Goal: Browse casually: Explore the website without a specific task or goal

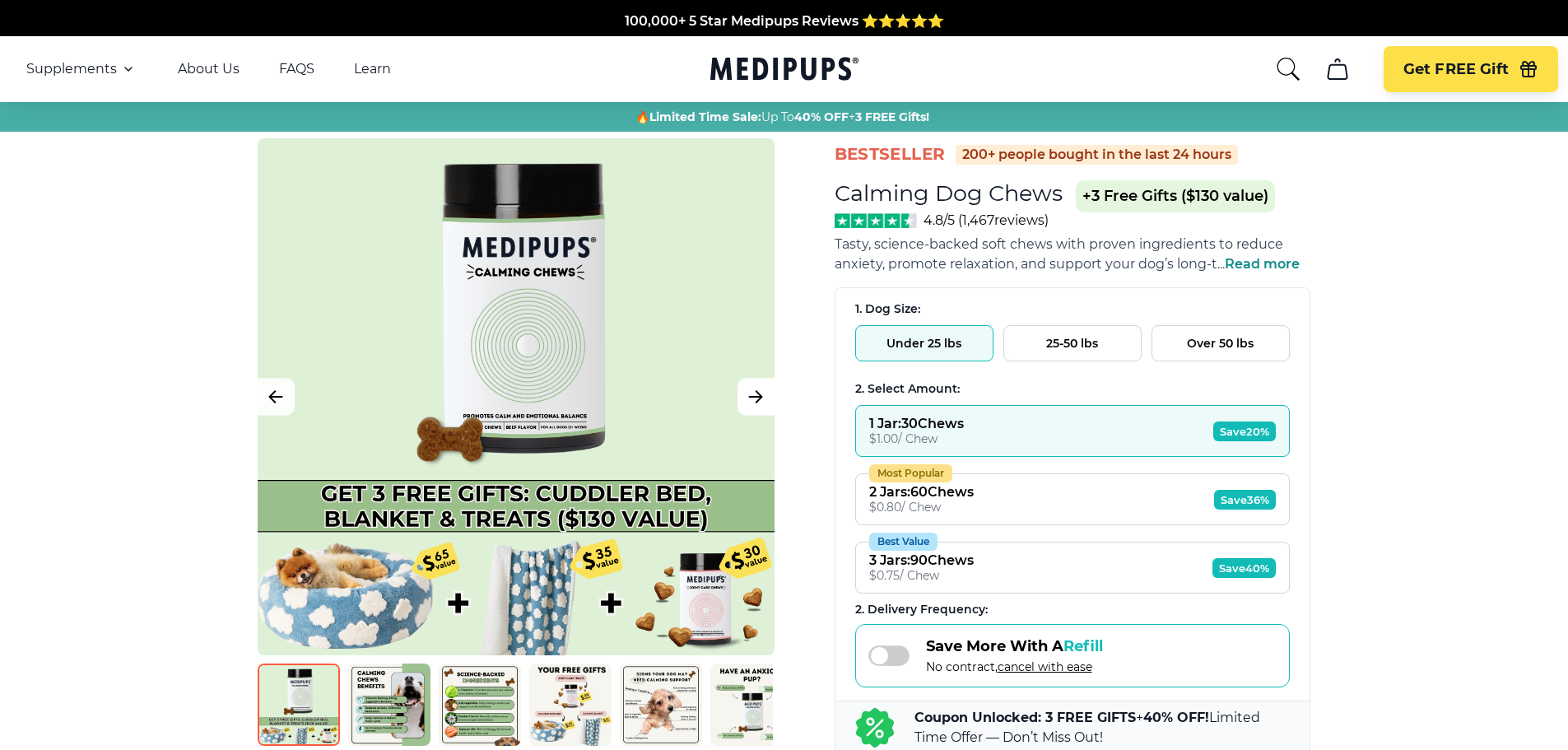
click at [741, 401] on button "Next Image" at bounding box center [755, 396] width 37 height 37
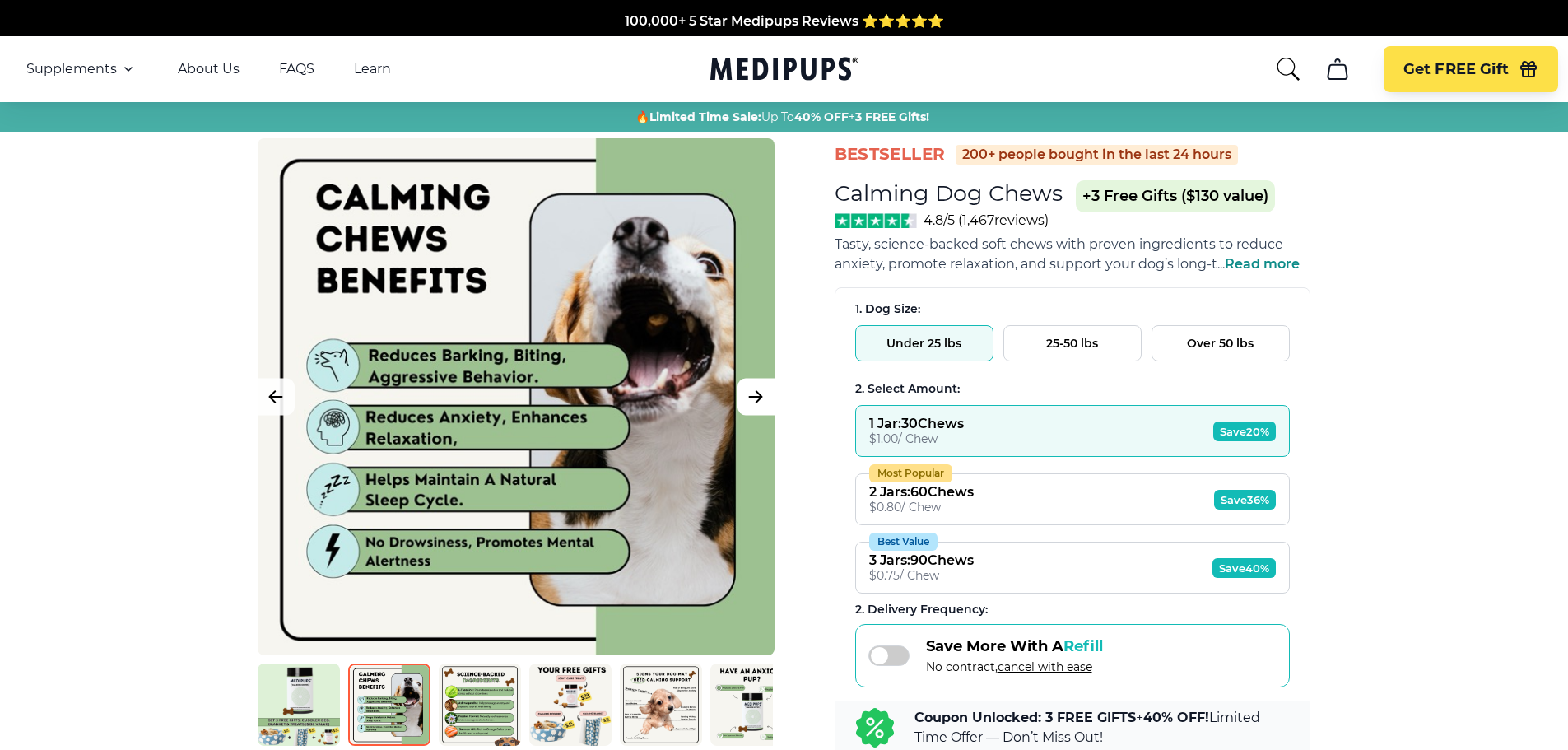
click at [743, 403] on button "Next Image" at bounding box center [755, 396] width 37 height 37
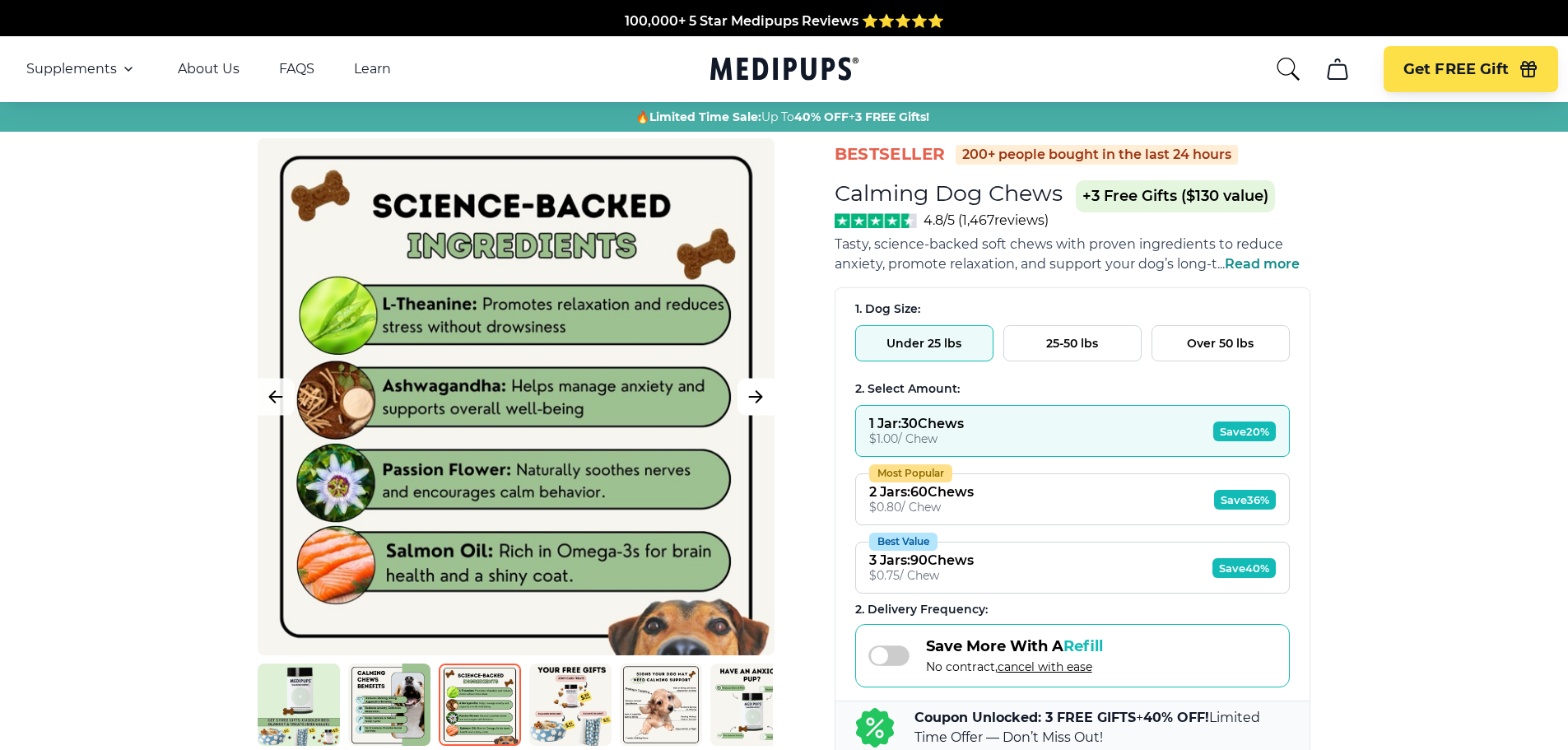
click at [743, 403] on button "Next Image" at bounding box center [755, 396] width 37 height 37
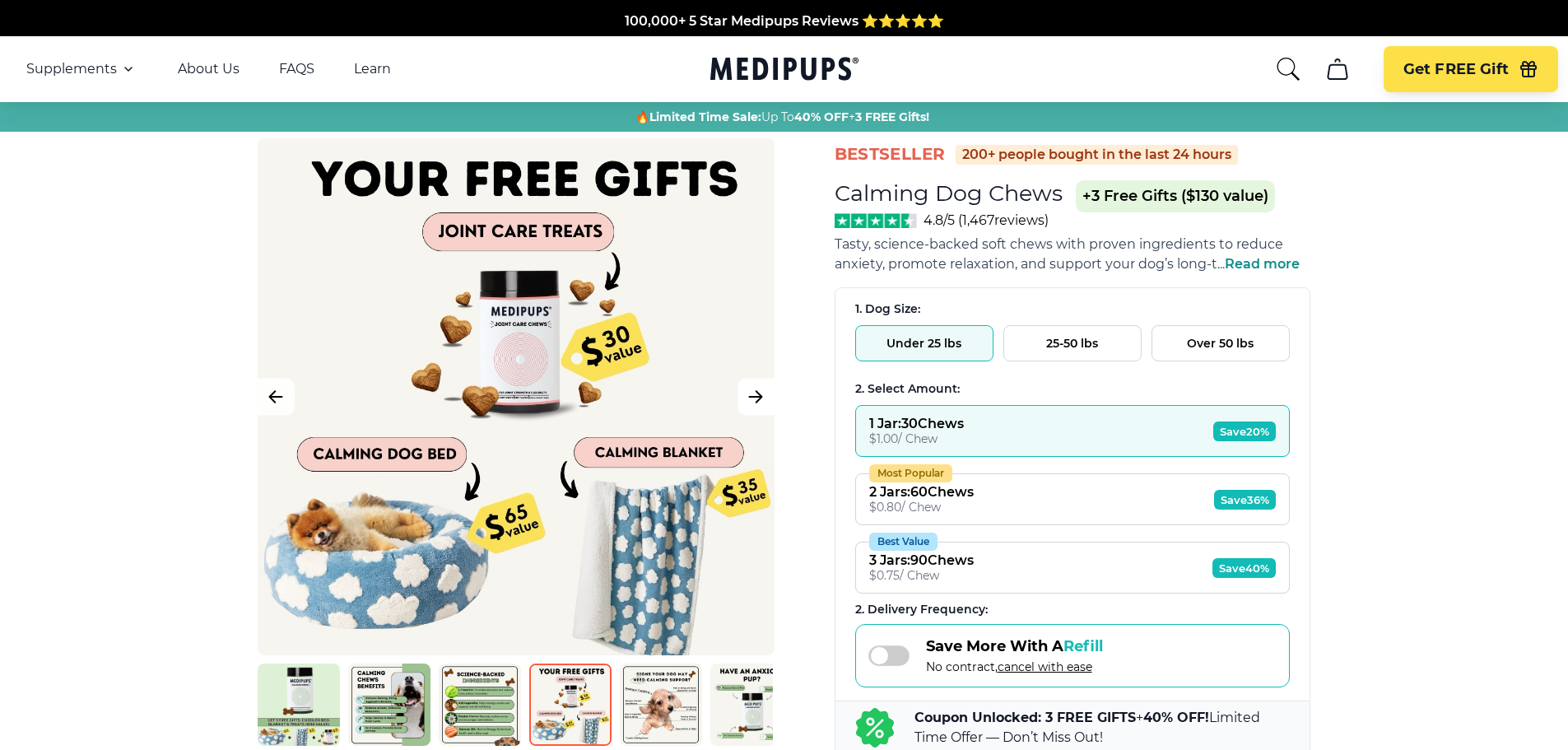
click at [743, 403] on button "Next Image" at bounding box center [755, 396] width 37 height 37
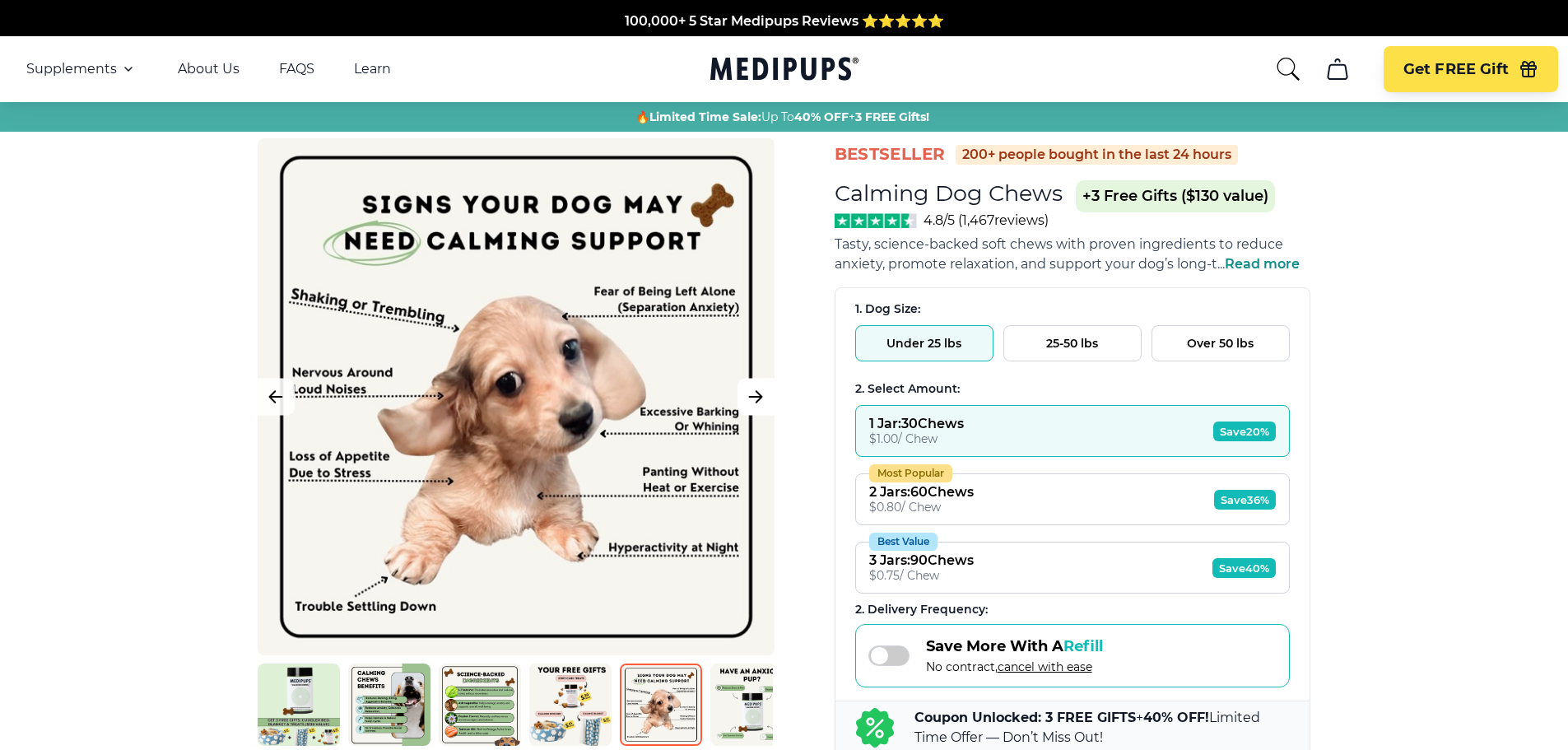
click at [743, 403] on button "Next Image" at bounding box center [755, 396] width 37 height 37
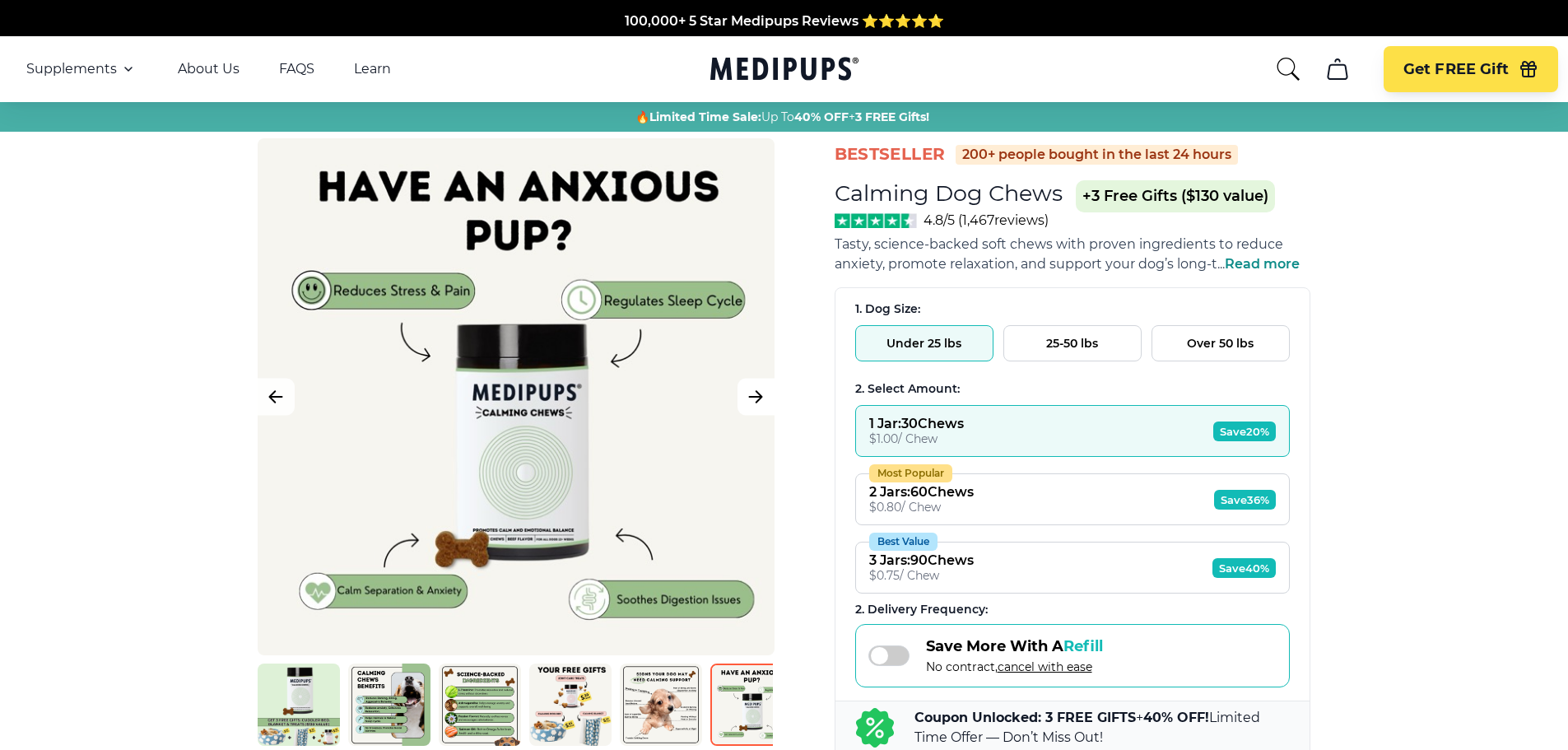
click at [743, 403] on button "Next Image" at bounding box center [755, 396] width 37 height 37
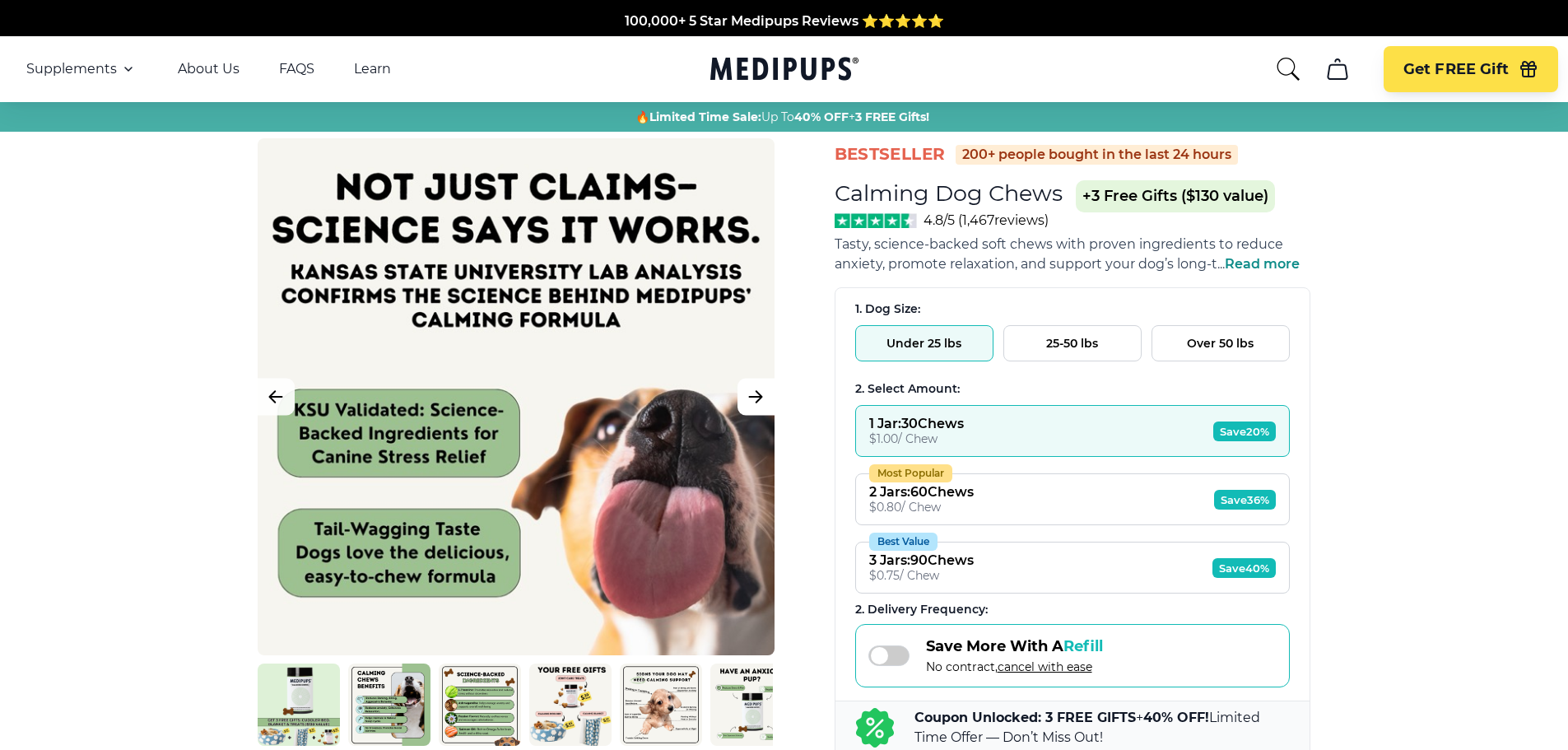
click at [743, 403] on button "Next Image" at bounding box center [755, 396] width 37 height 37
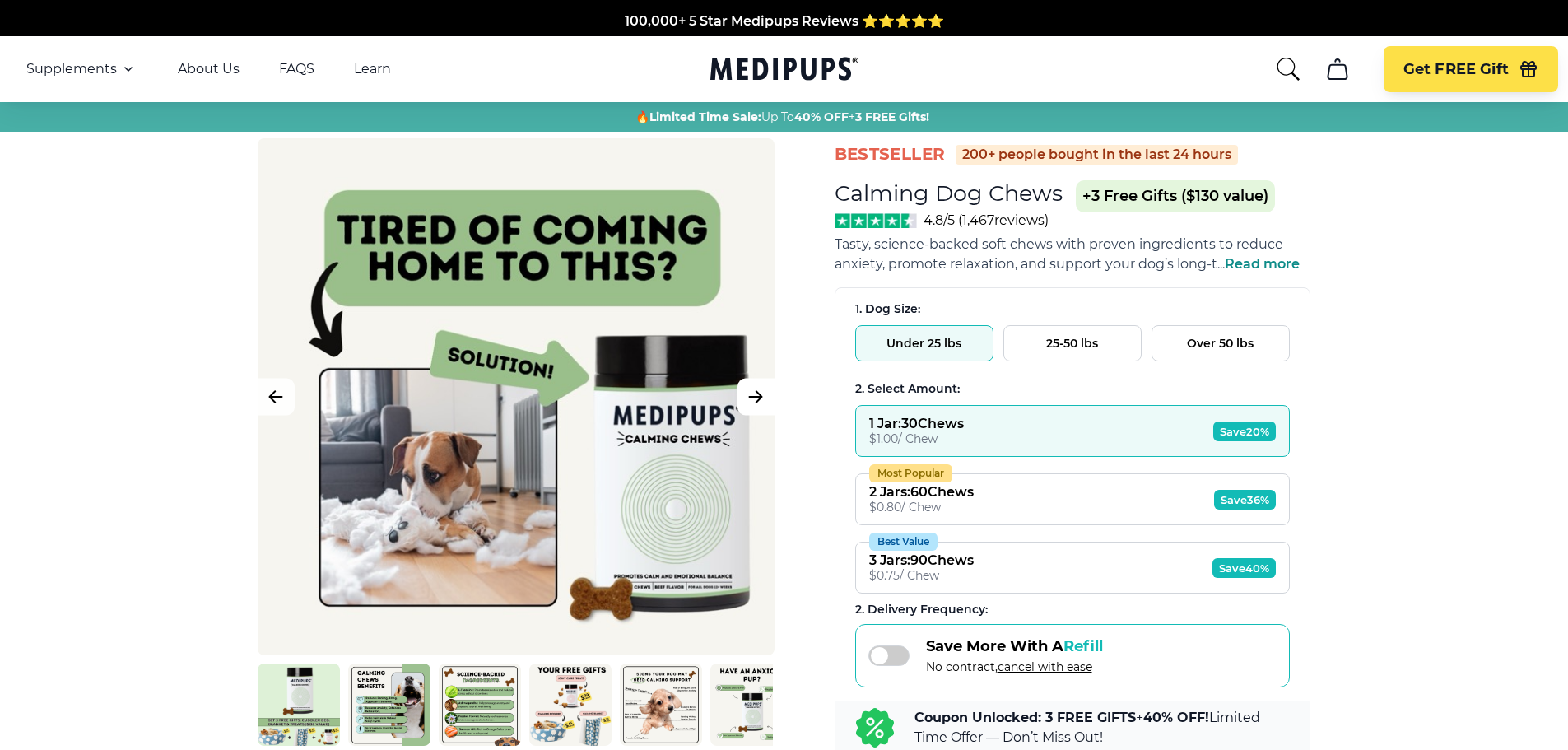
click at [743, 404] on button "Next Image" at bounding box center [755, 396] width 37 height 37
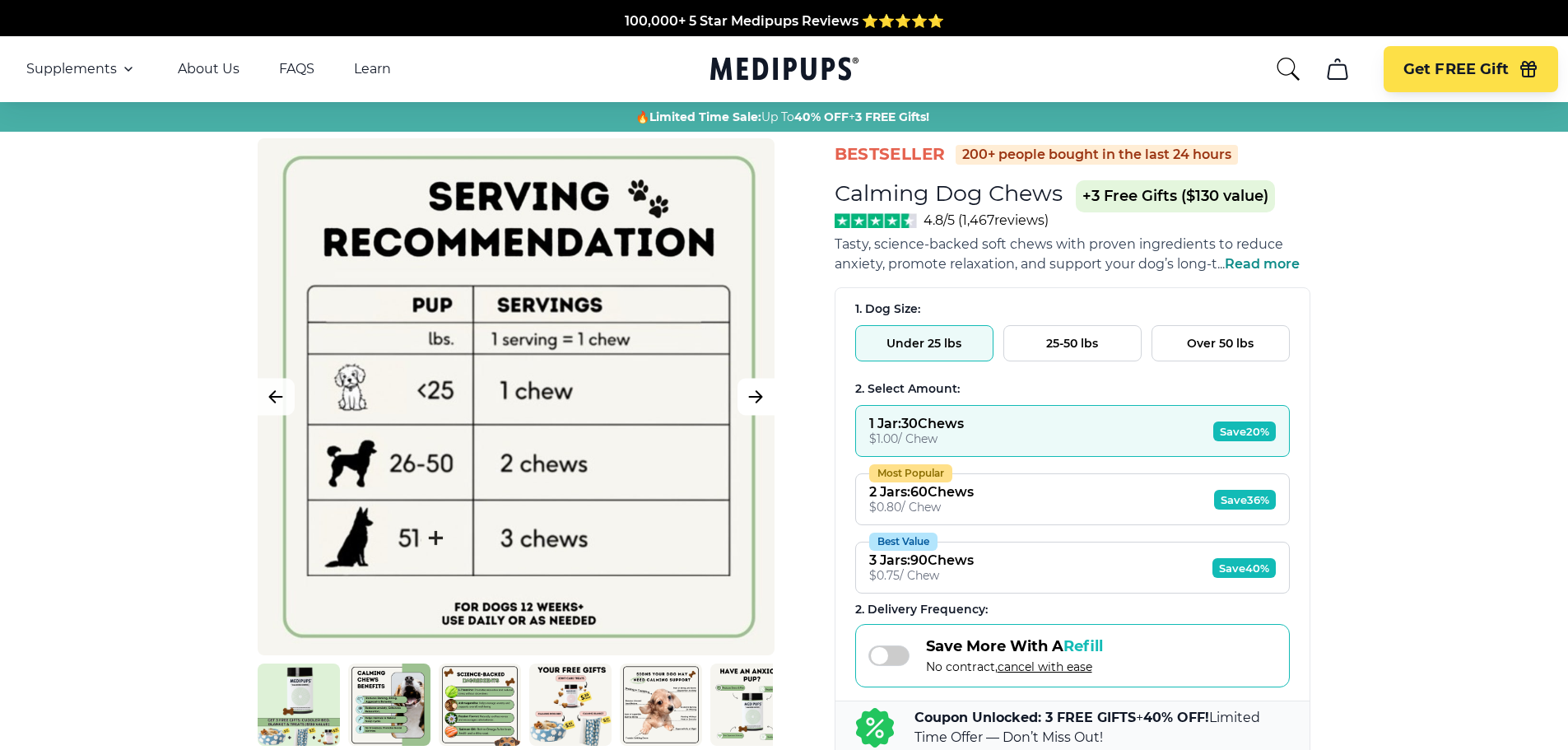
click at [743, 405] on button "Next Image" at bounding box center [755, 396] width 37 height 37
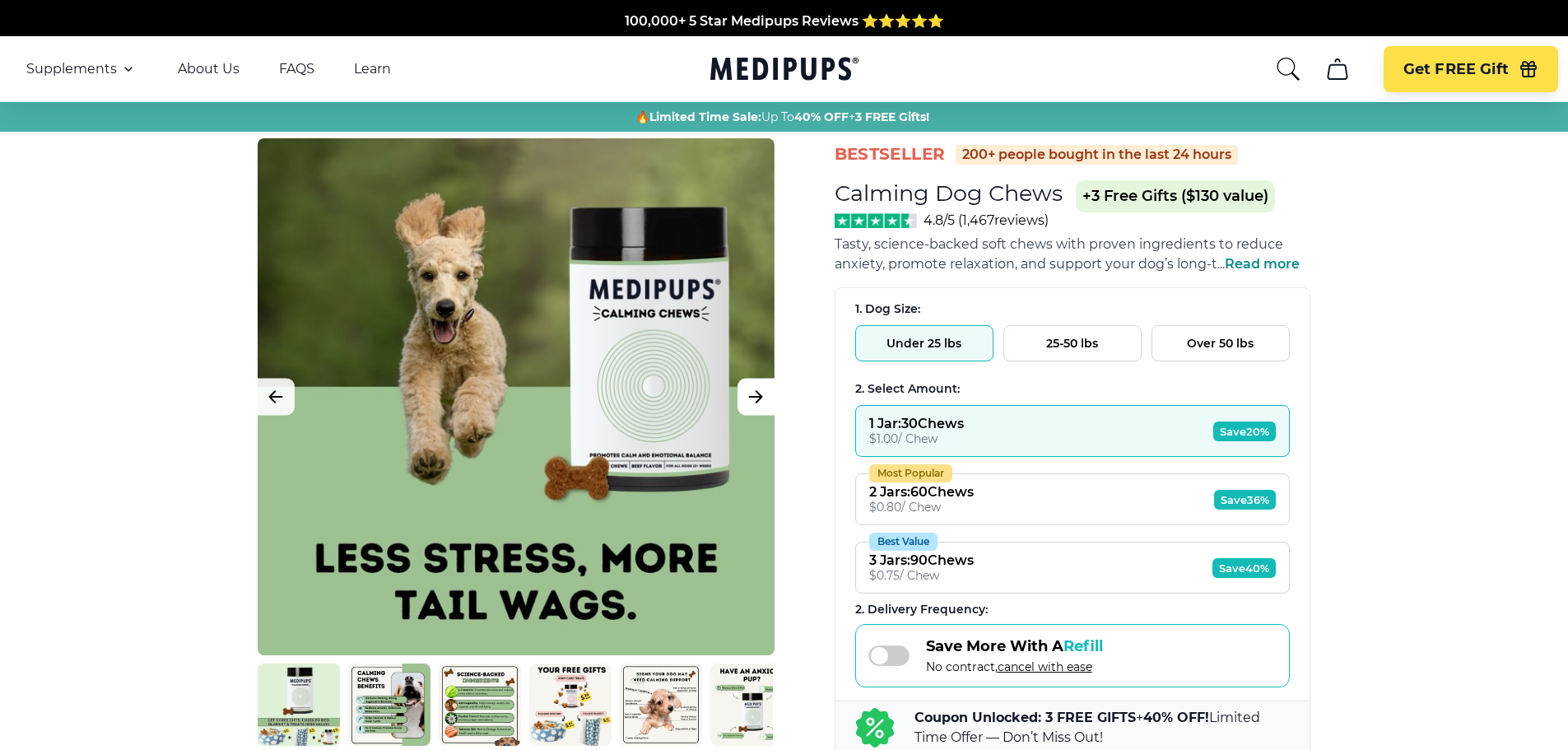
click at [743, 405] on button "Next Image" at bounding box center [755, 396] width 37 height 37
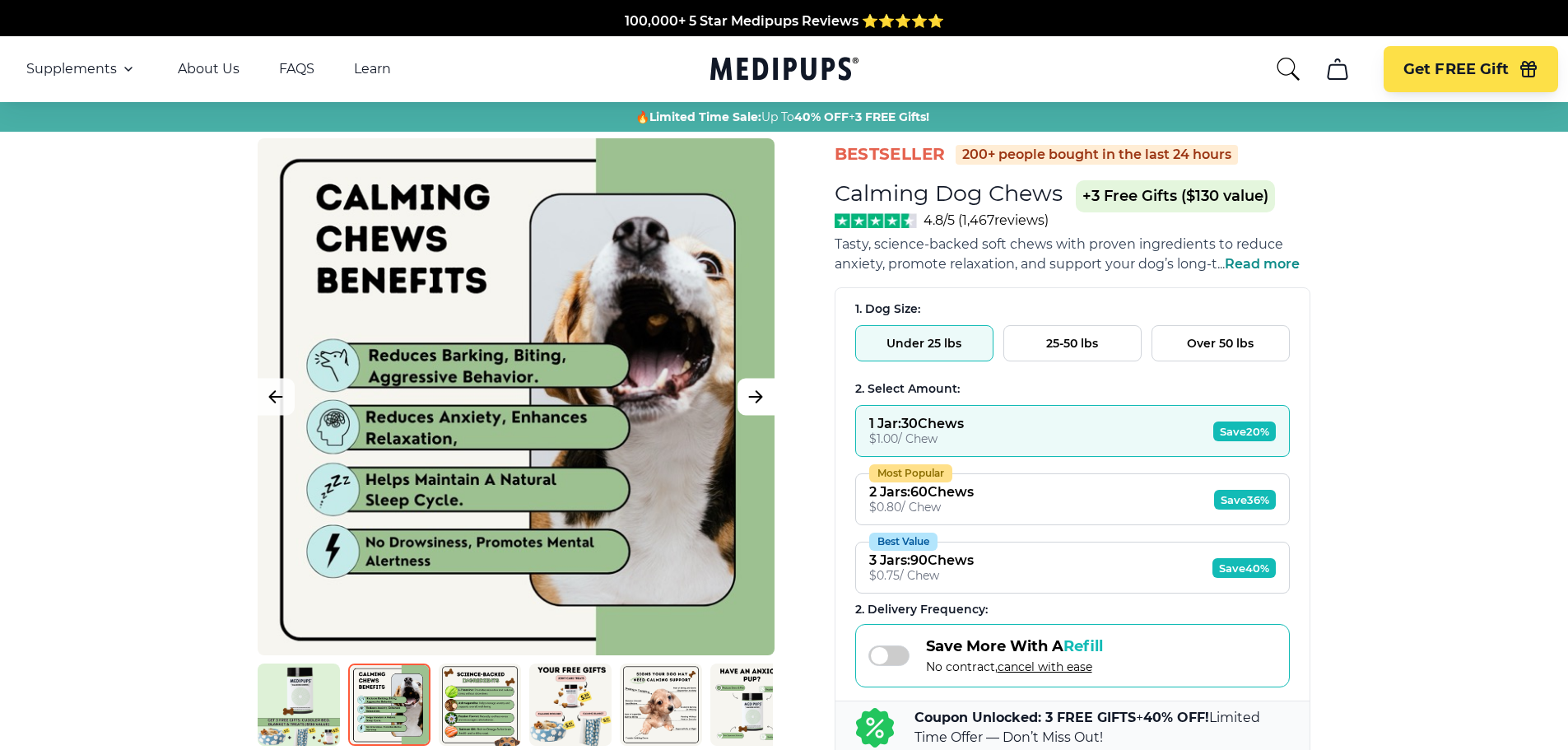
click at [743, 405] on button "Next Image" at bounding box center [755, 396] width 37 height 37
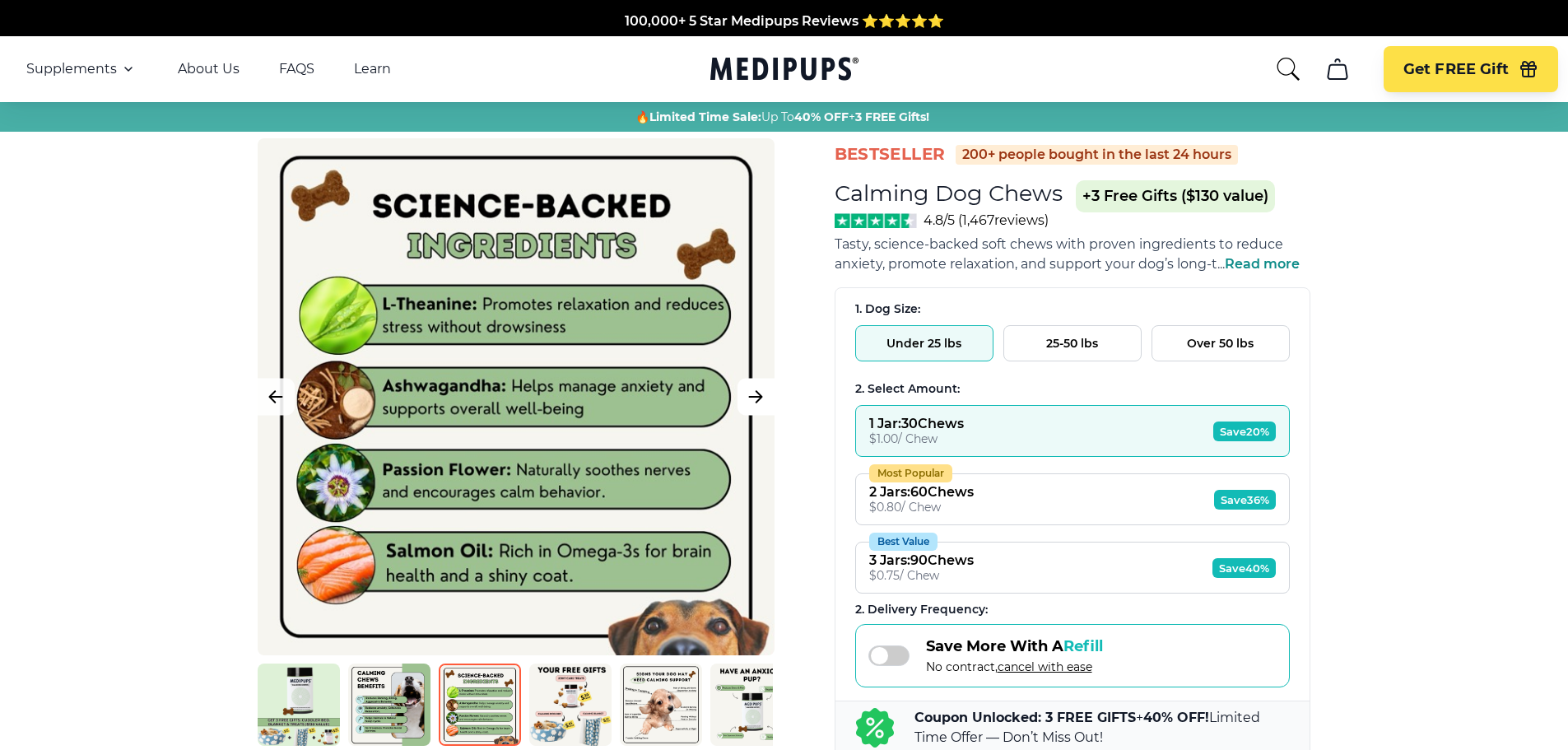
click at [743, 405] on button "Next Image" at bounding box center [755, 396] width 37 height 37
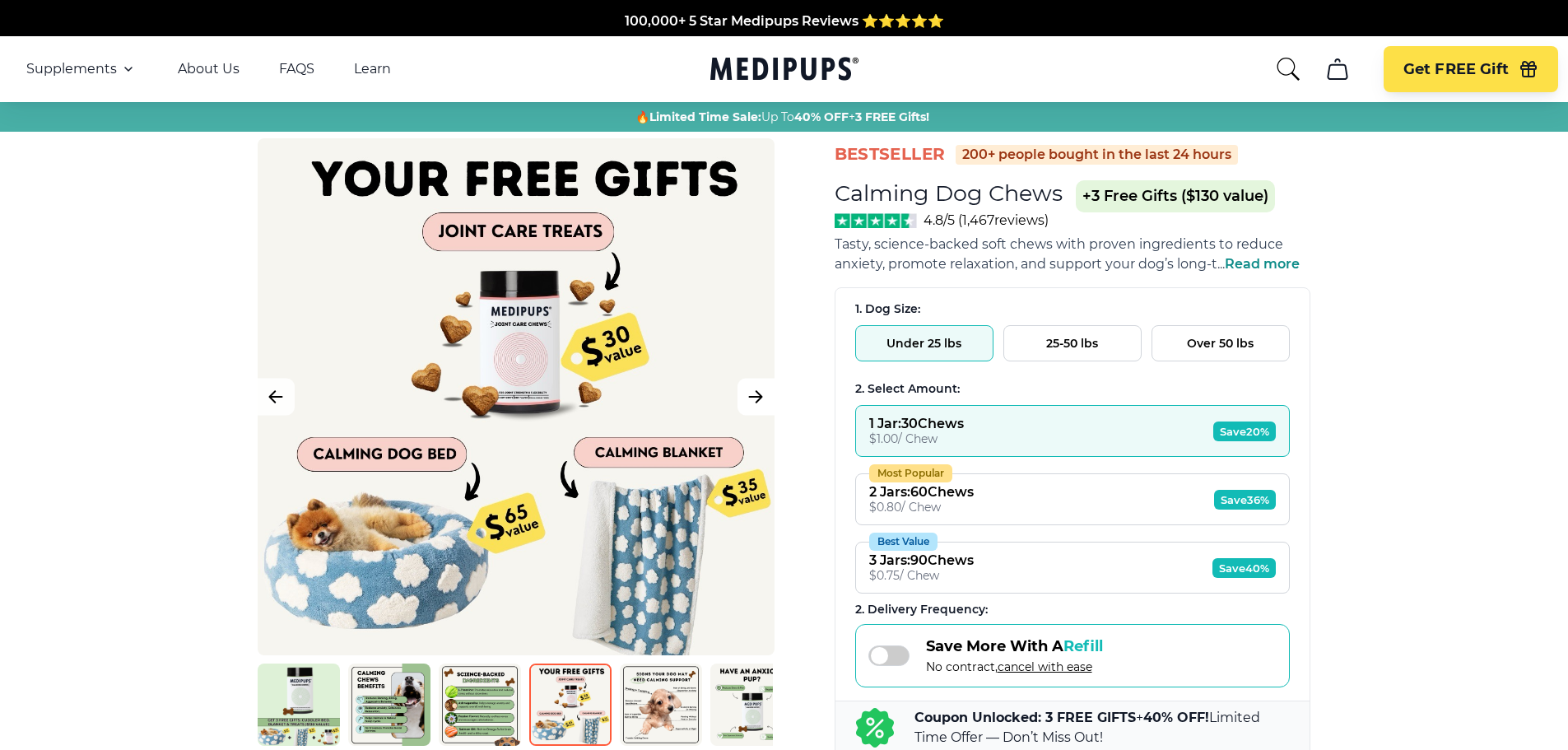
click at [743, 405] on button "Next Image" at bounding box center [755, 396] width 37 height 37
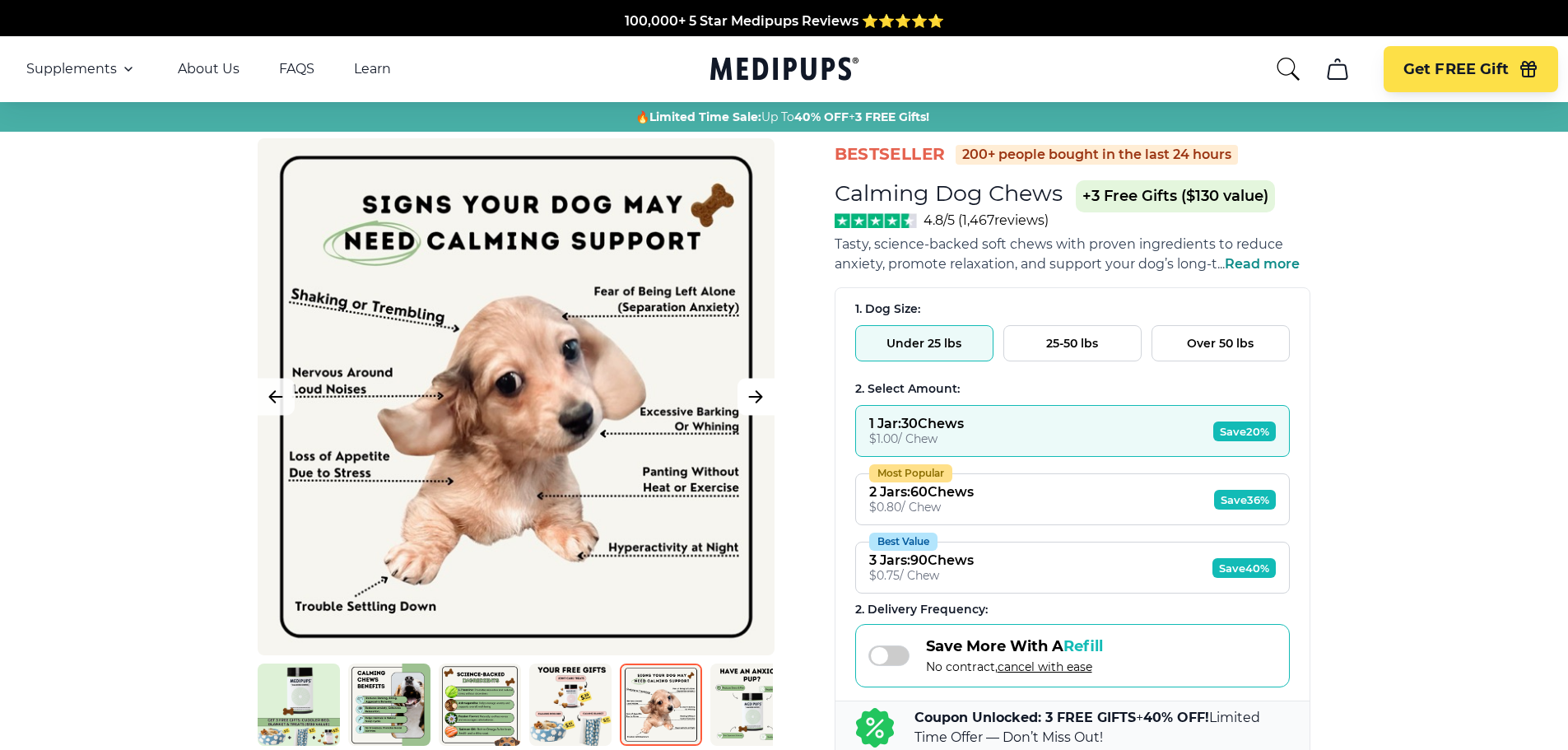
click at [743, 405] on button "Next Image" at bounding box center [755, 396] width 37 height 37
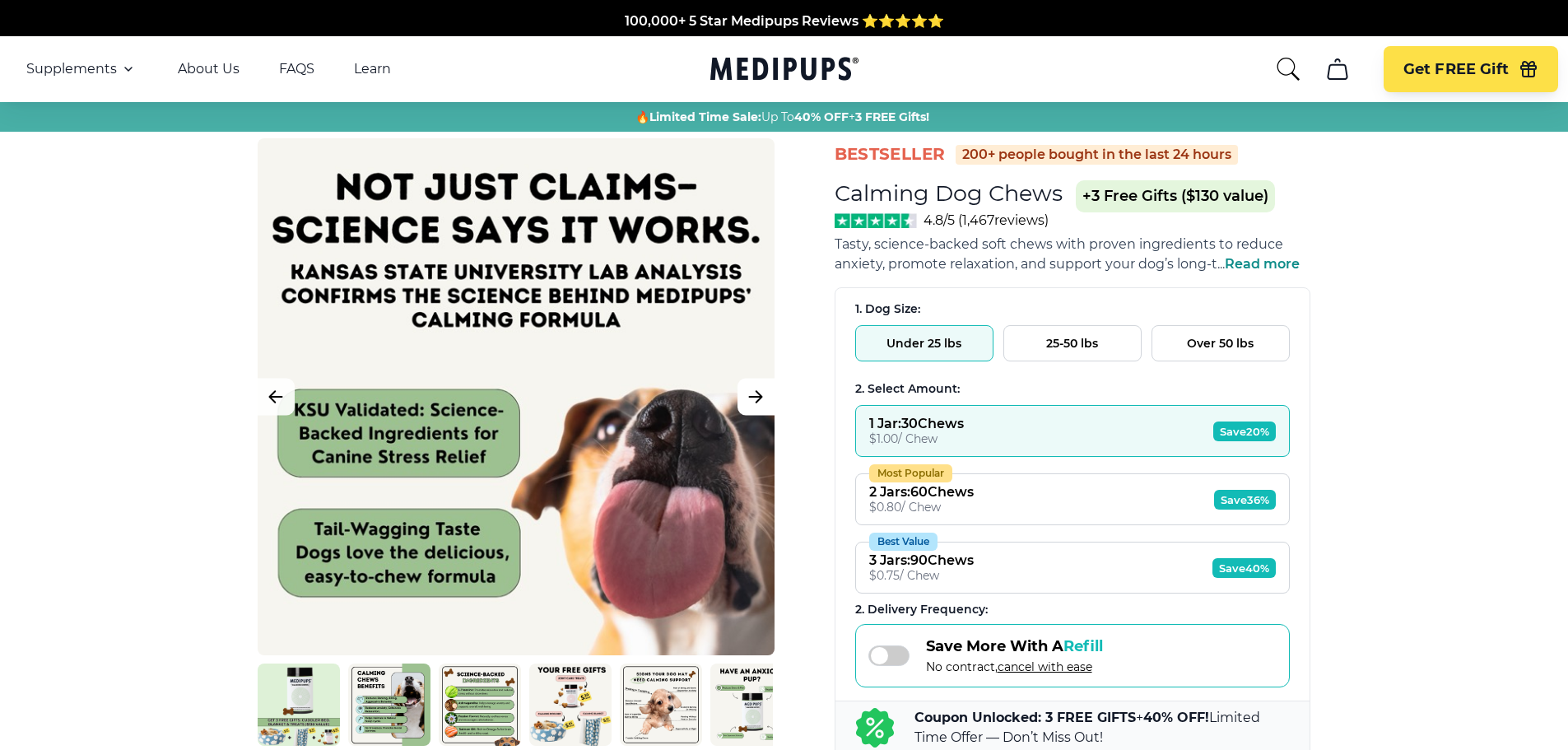
click at [743, 405] on button "Next Image" at bounding box center [755, 396] width 37 height 37
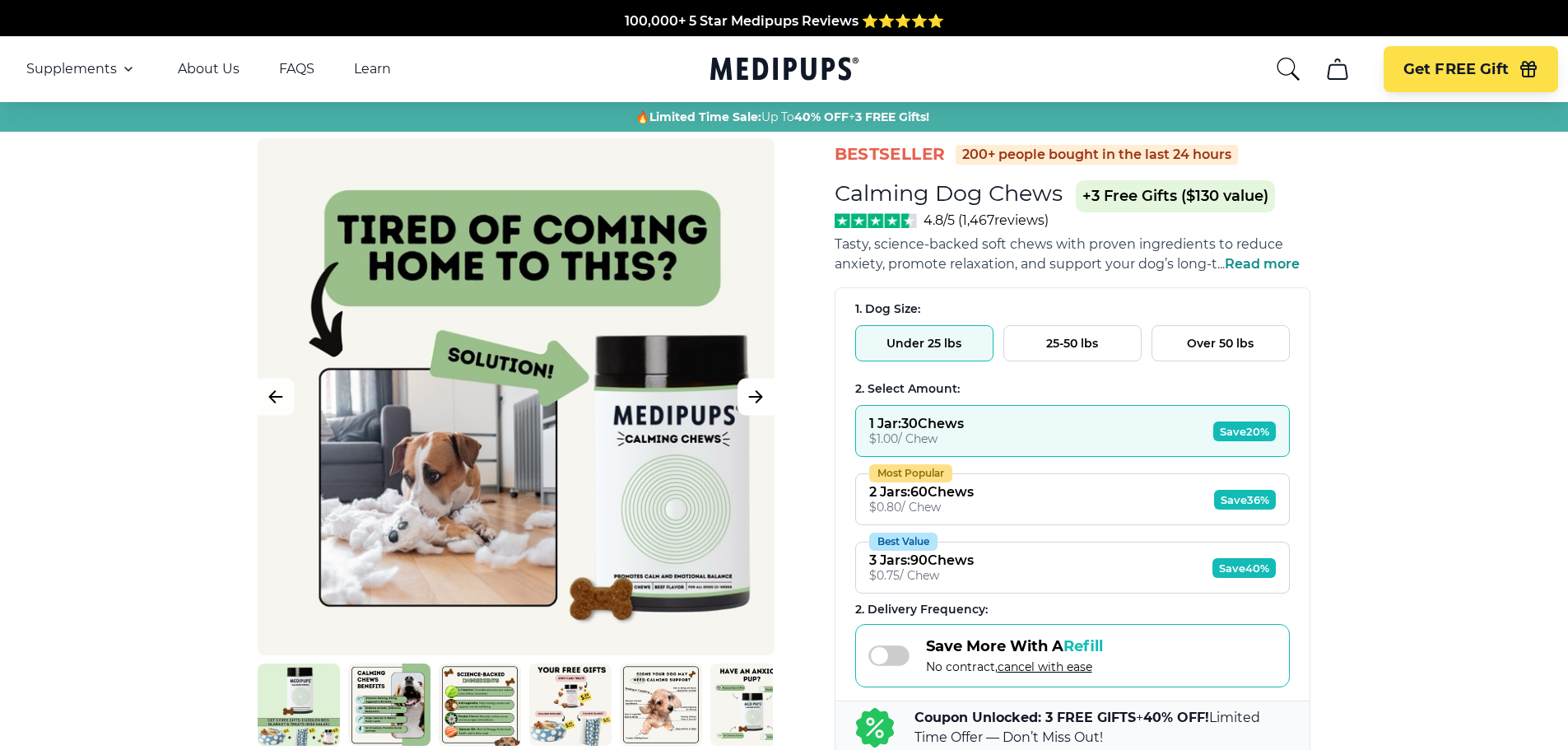
click at [743, 405] on button "Next Image" at bounding box center [755, 396] width 37 height 37
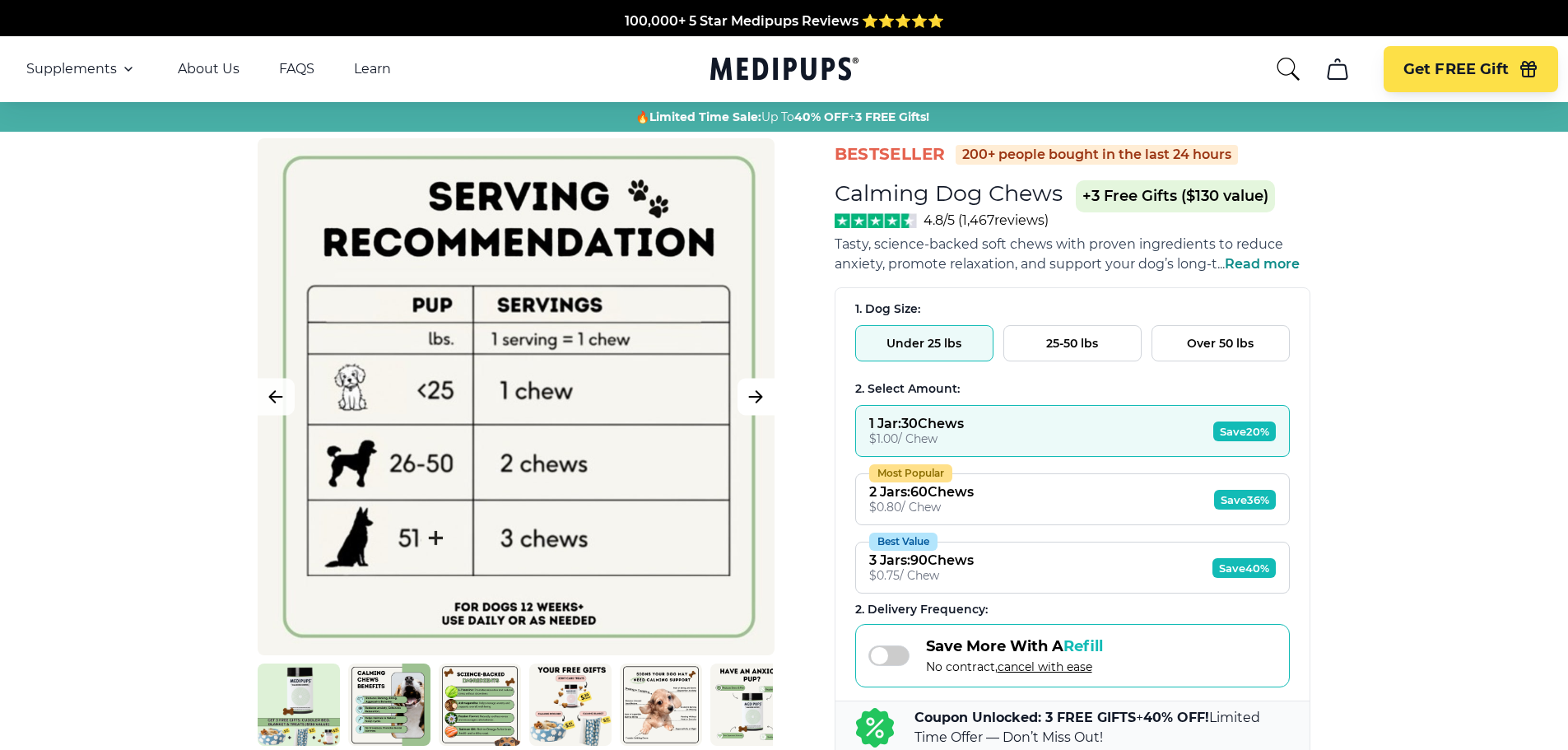
click at [743, 405] on button "Next Image" at bounding box center [755, 396] width 37 height 37
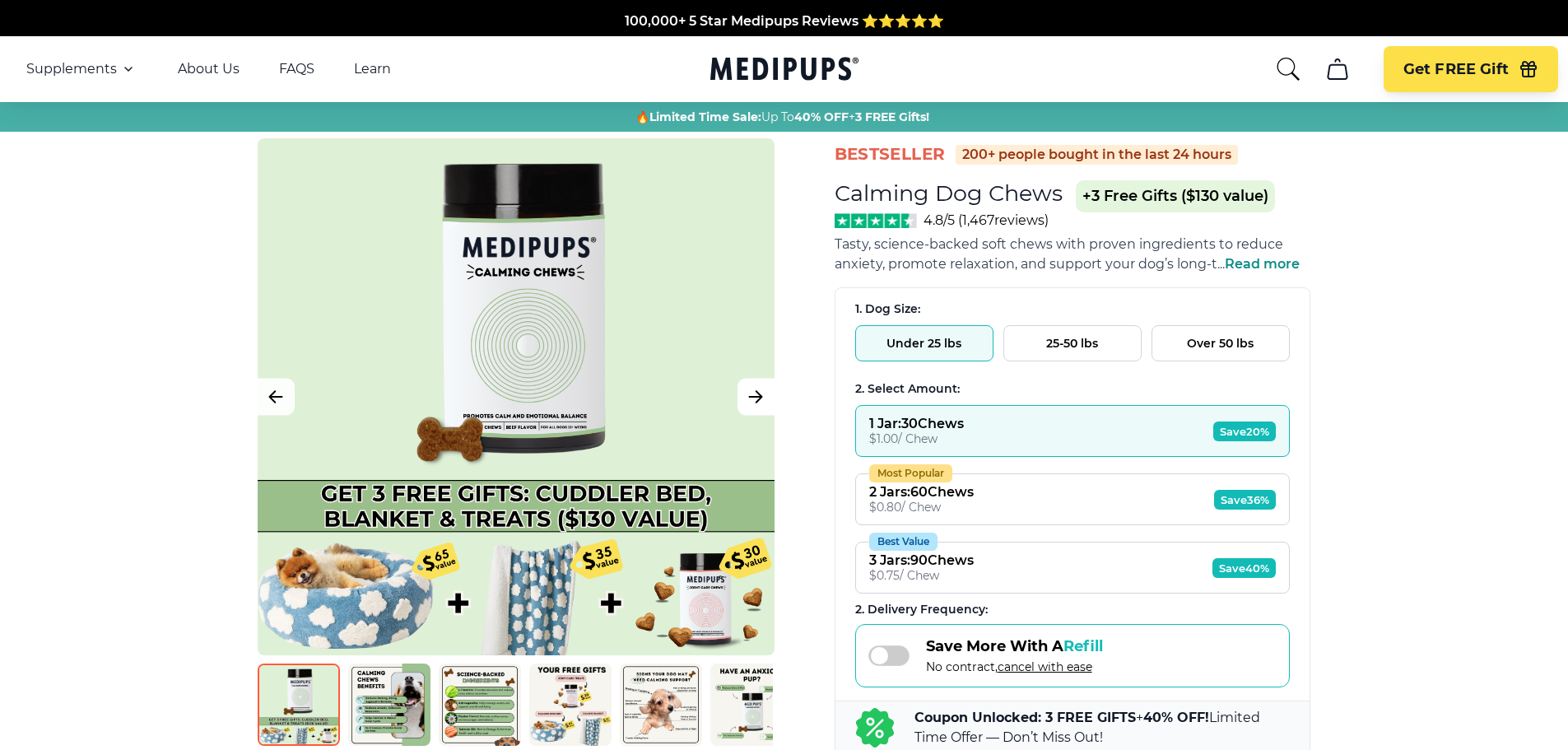
click at [743, 405] on button "Next Image" at bounding box center [755, 396] width 37 height 37
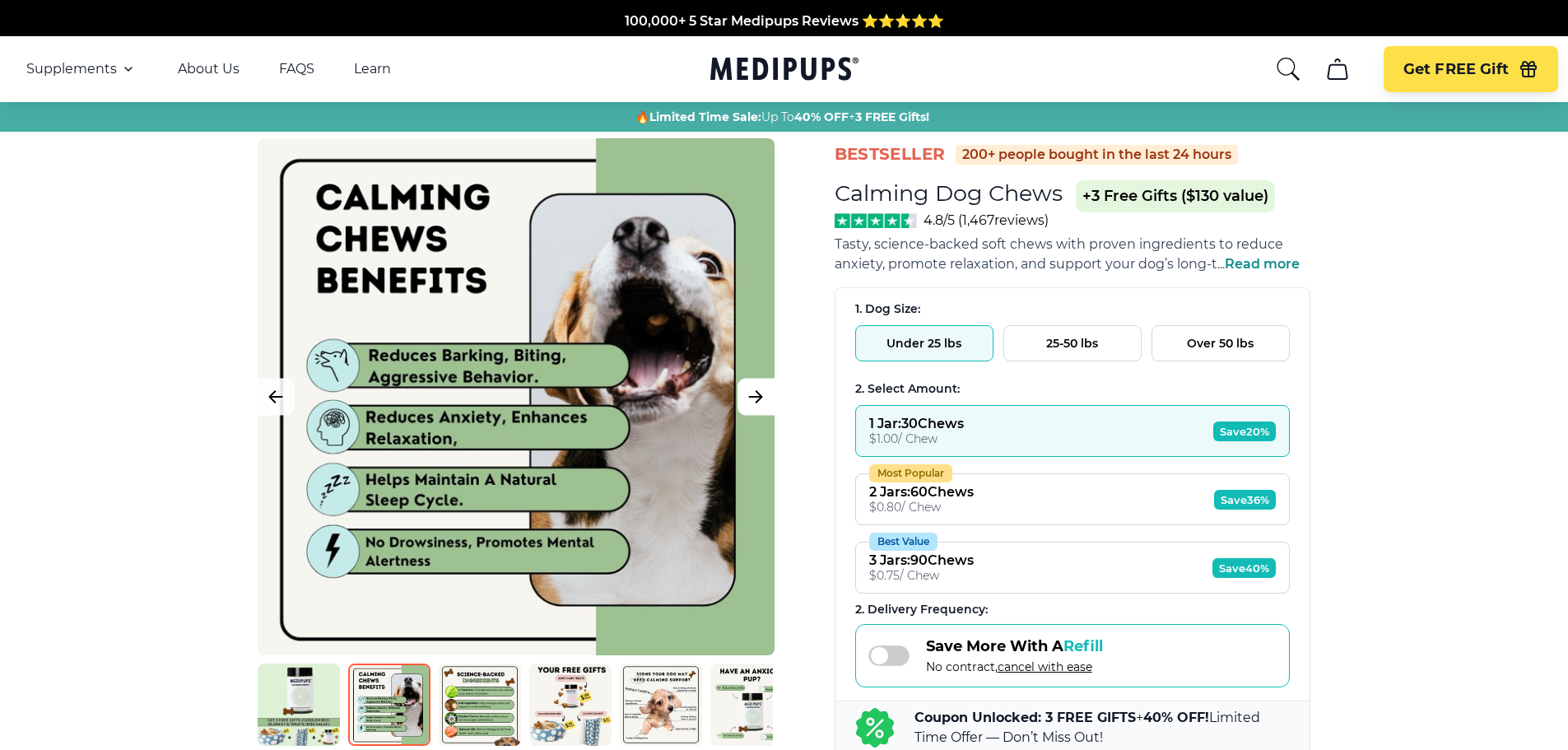
click at [742, 405] on button "Next Image" at bounding box center [755, 396] width 37 height 37
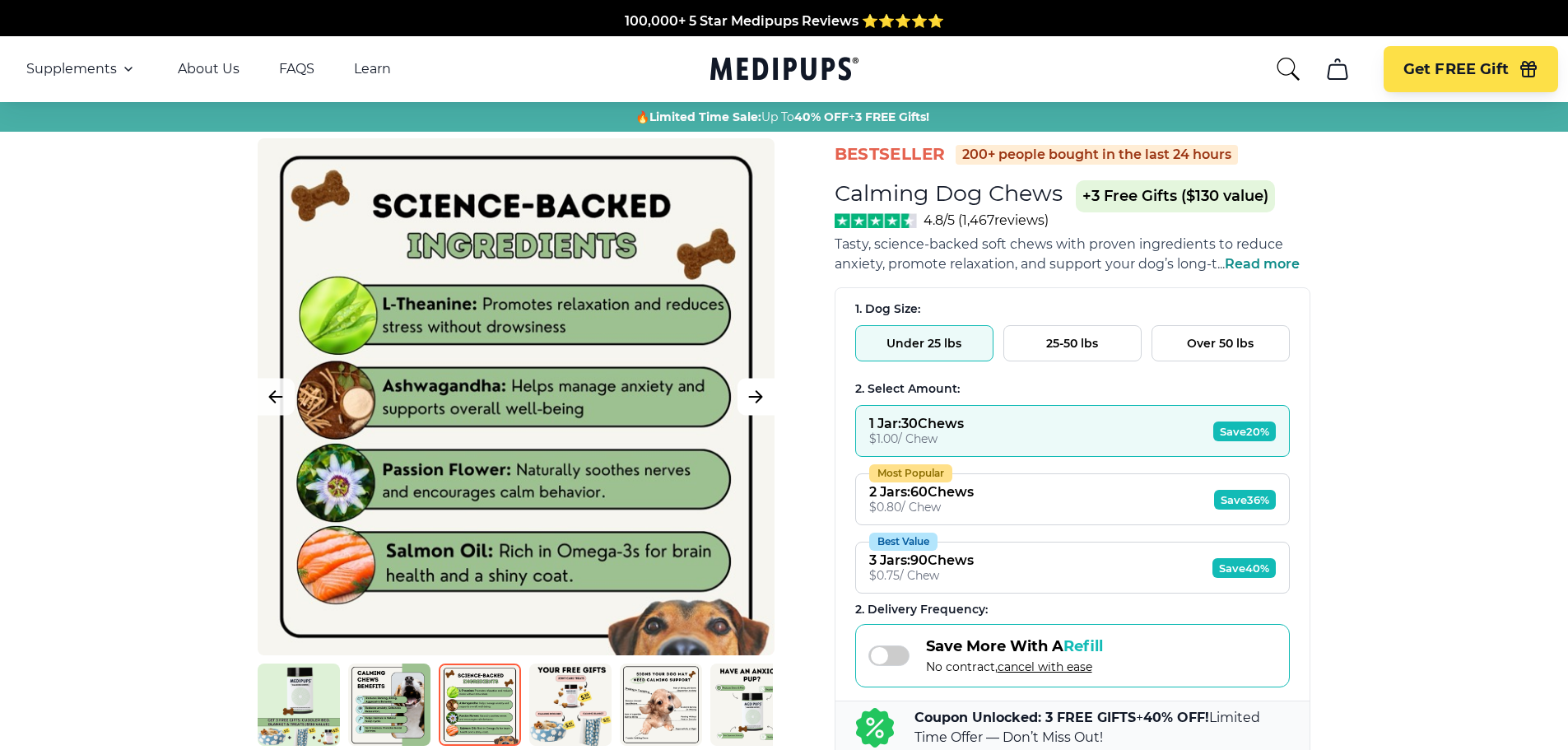
click at [738, 406] on button "Next Image" at bounding box center [755, 396] width 37 height 37
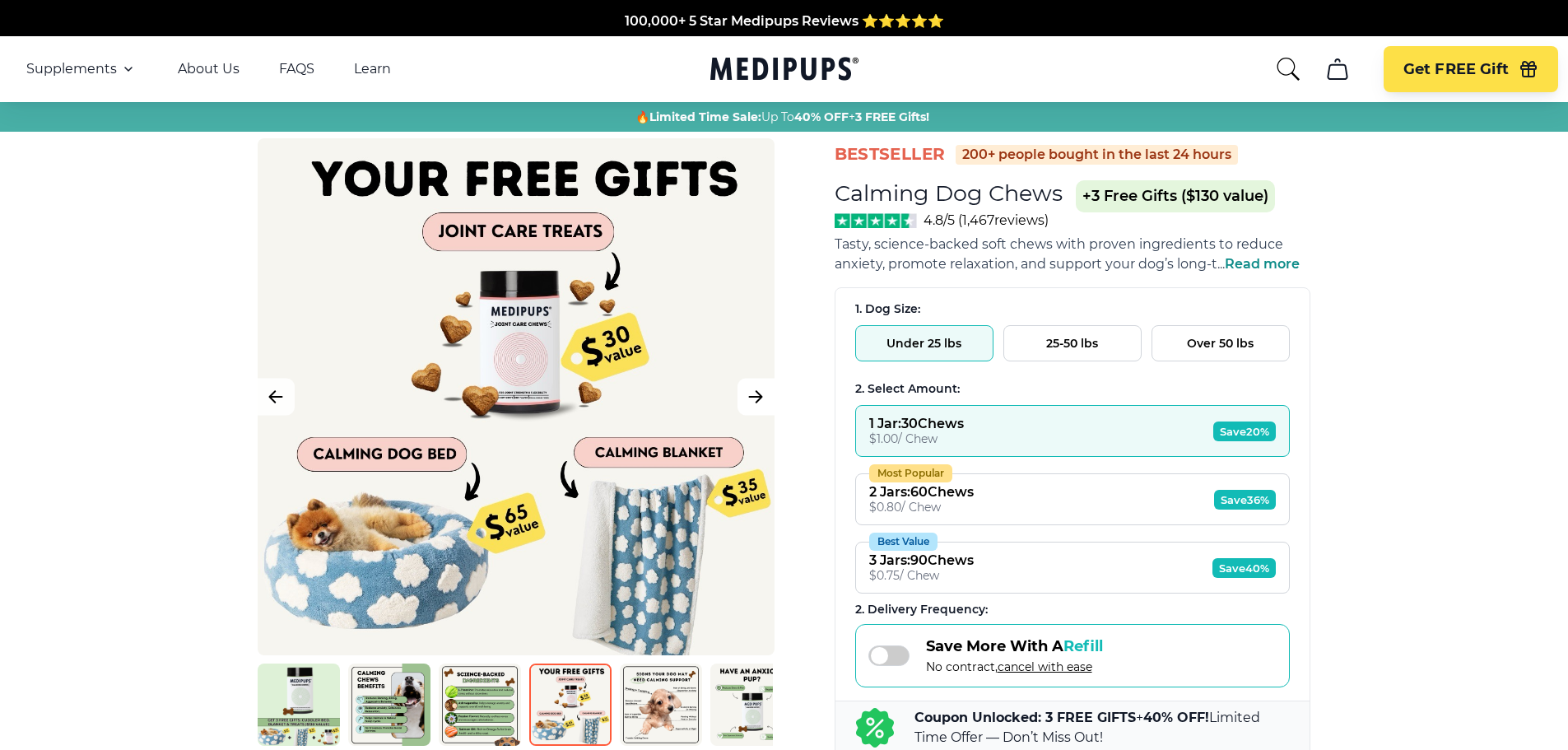
click at [738, 406] on button "Next Image" at bounding box center [755, 396] width 37 height 37
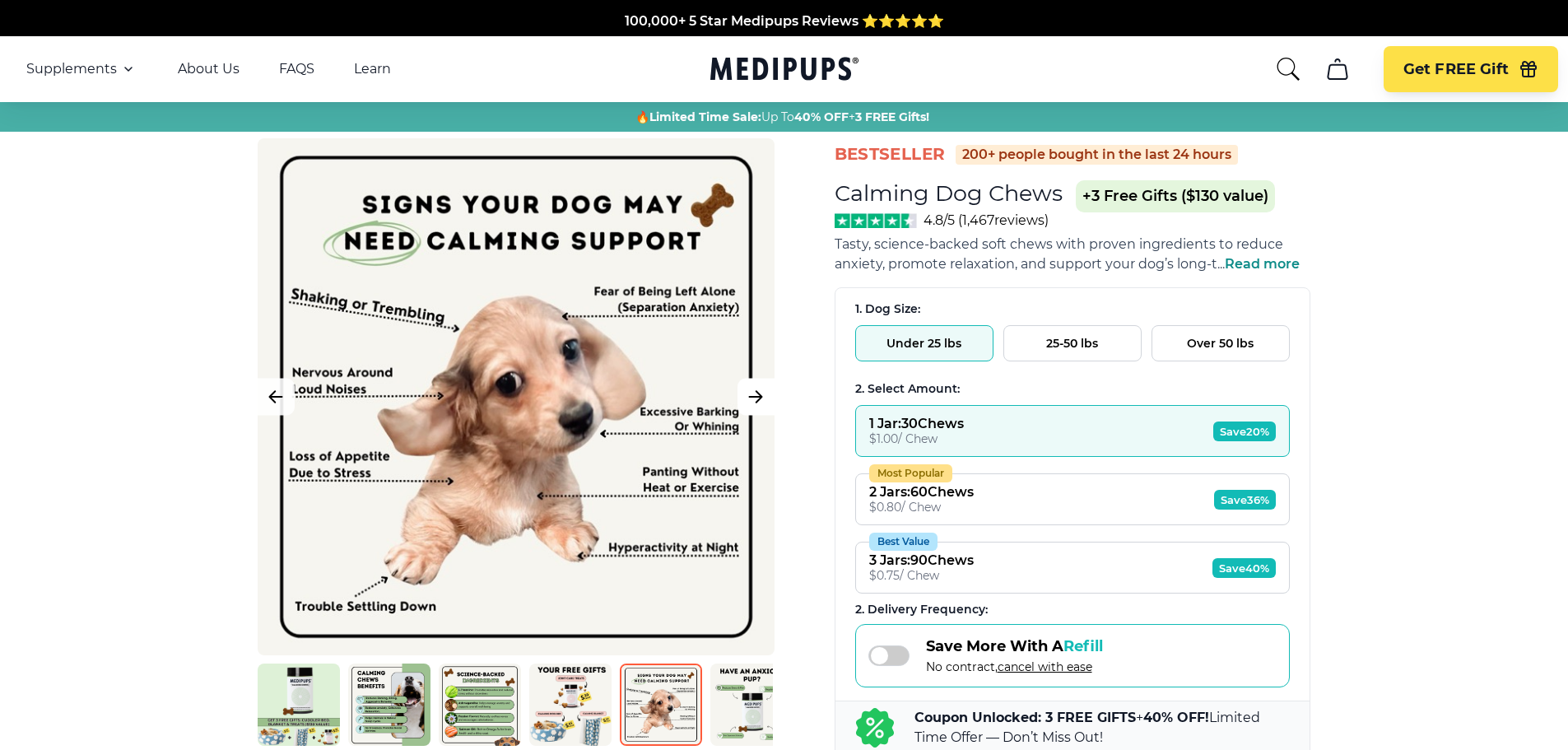
click at [737, 406] on button "Next Image" at bounding box center [755, 396] width 37 height 37
